Goal: Task Accomplishment & Management: Use online tool/utility

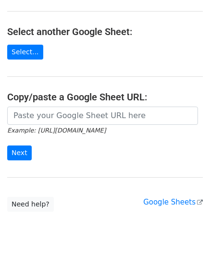
scroll to position [96, 0]
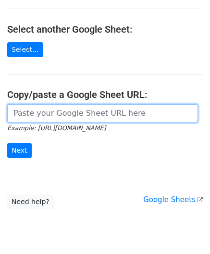
click at [46, 109] on input "url" at bounding box center [102, 113] width 190 height 18
paste input "[URL][DOMAIN_NAME]"
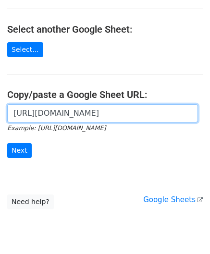
scroll to position [0, 201]
type input "https://docs.google.com/spreadsheets/d/1vx3TS-I-lM7sgjWWax71a0FdPogC_9FInaslQ76…"
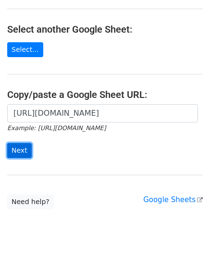
scroll to position [0, 0]
click at [18, 143] on input "Next" at bounding box center [19, 150] width 24 height 15
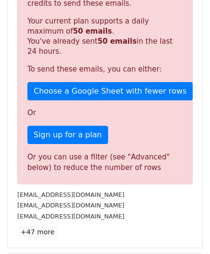
scroll to position [324, 0]
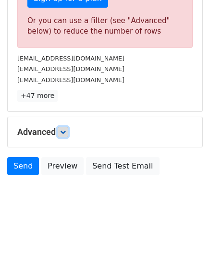
click at [68, 129] on link at bounding box center [63, 132] width 11 height 11
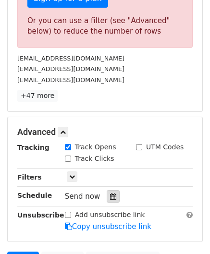
click at [110, 193] on icon at bounding box center [113, 196] width 6 height 7
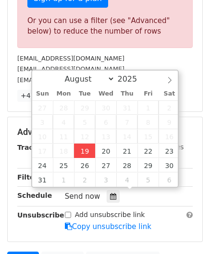
type input "[DATE] 12:00"
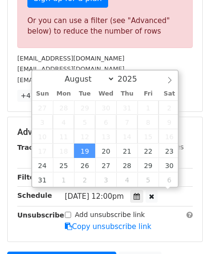
scroll to position [0, 0]
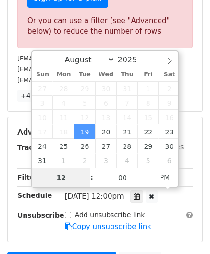
paste input "3"
type input "3"
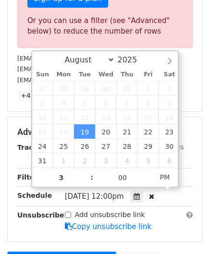
type input "[DATE] 15:00"
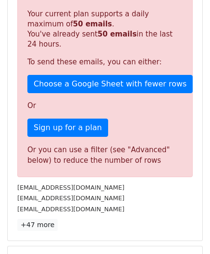
scroll to position [403, 0]
